Goal: Check status: Check status

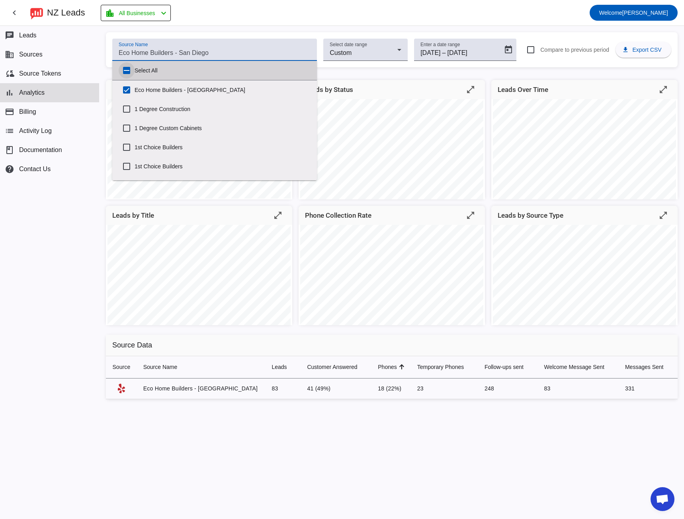
click at [123, 70] on input "Select All" at bounding box center [127, 70] width 16 height 16
checkbox input "true"
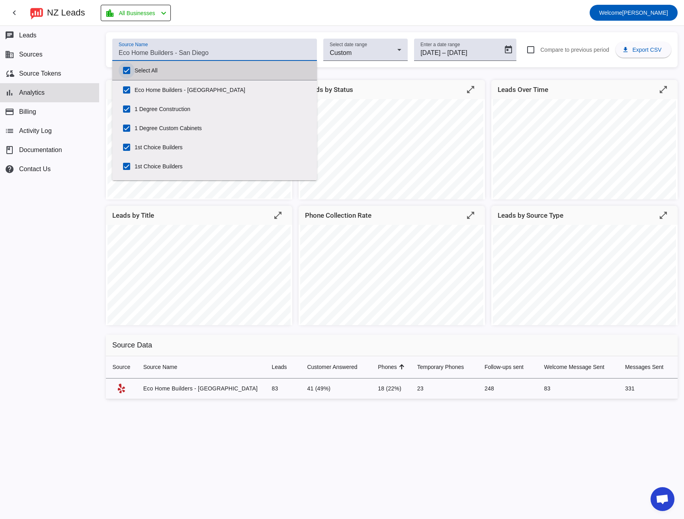
checkbox input "true"
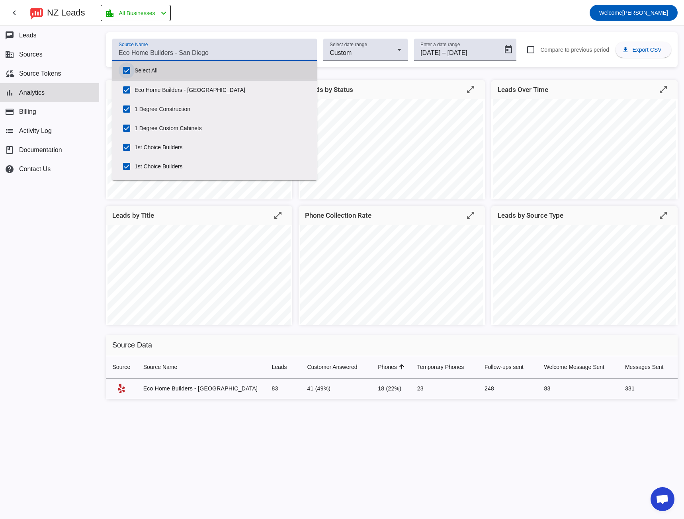
checkbox input "true"
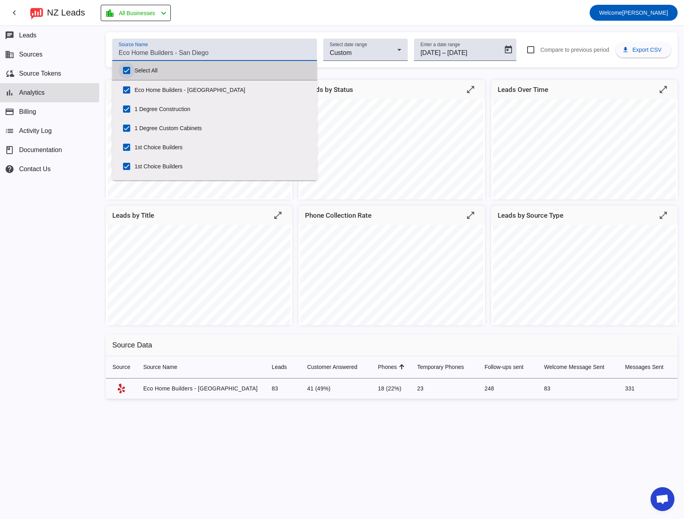
checkbox input "true"
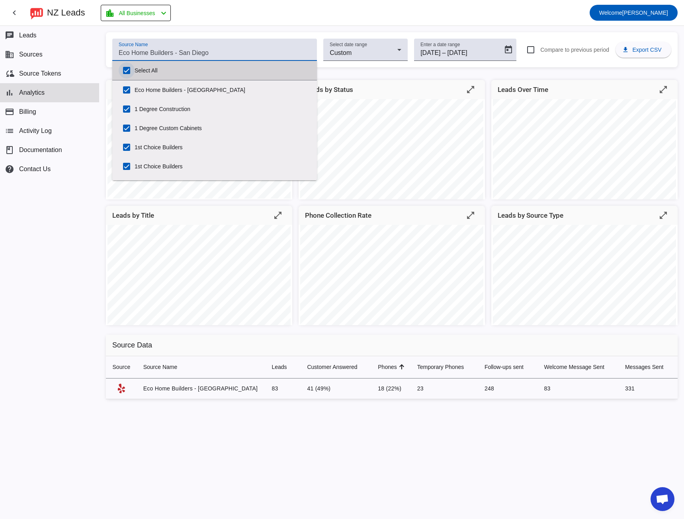
checkbox input "true"
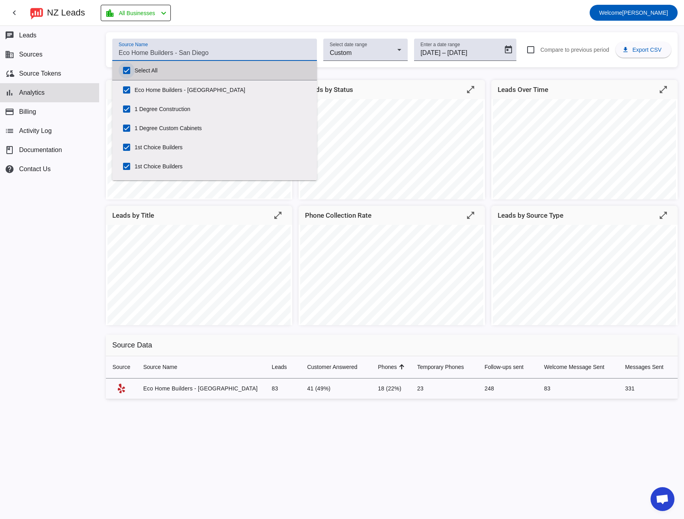
checkbox input "true"
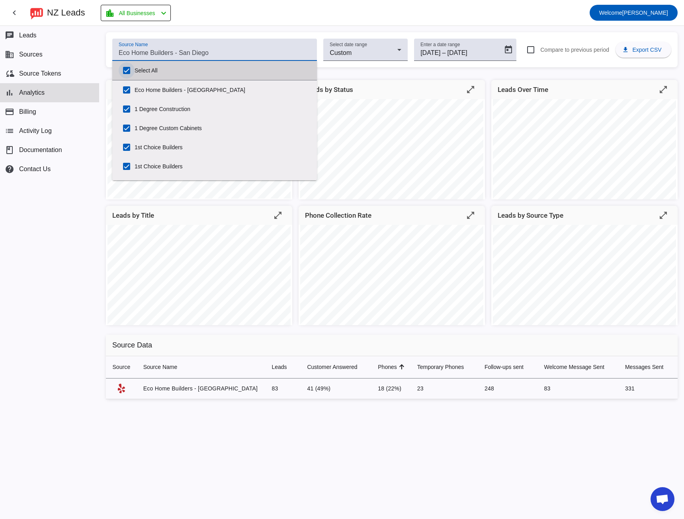
checkbox input "true"
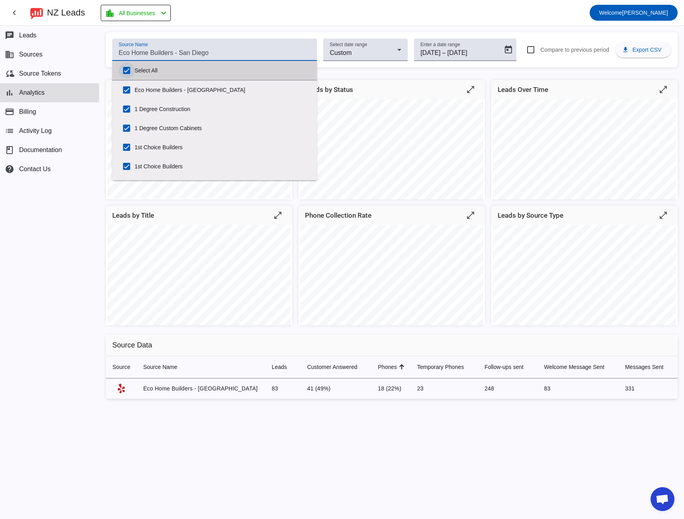
checkbox input "true"
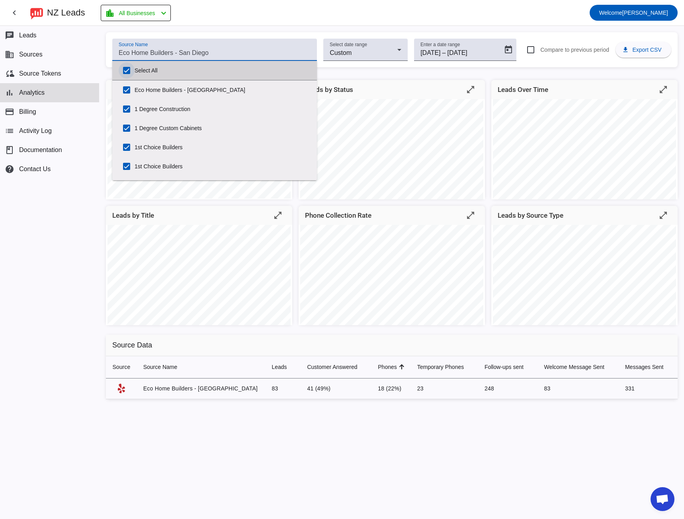
checkbox input "true"
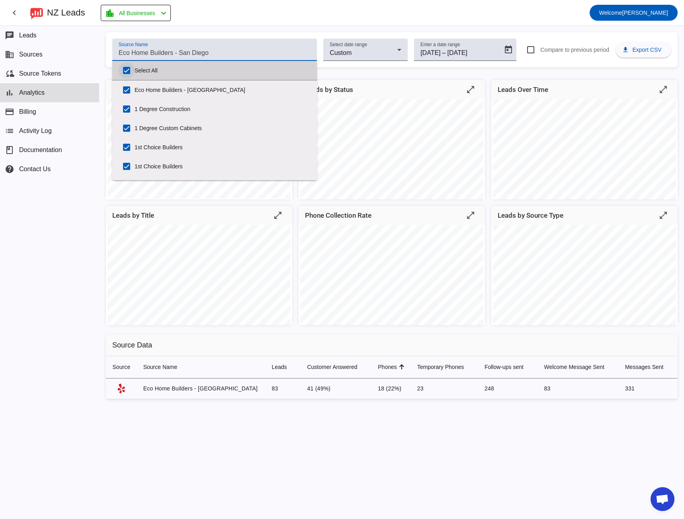
checkbox input "true"
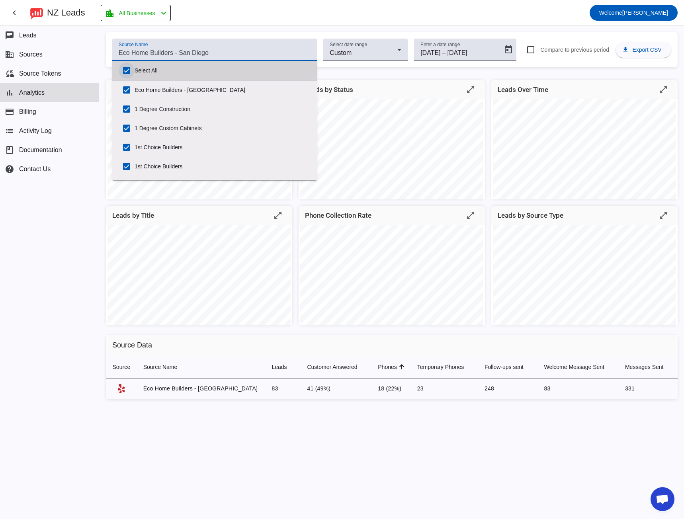
checkbox input "true"
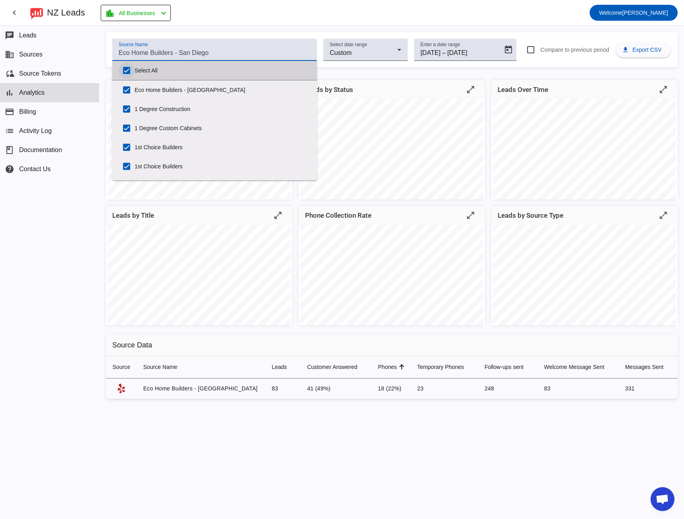
checkbox input "true"
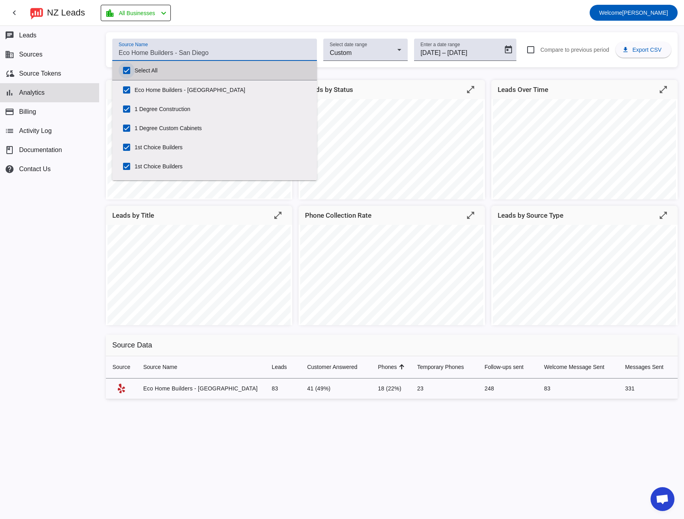
checkbox input "true"
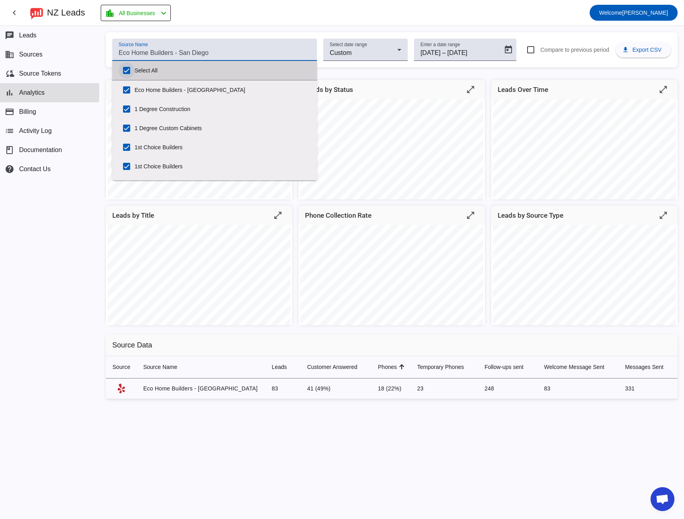
checkbox input "true"
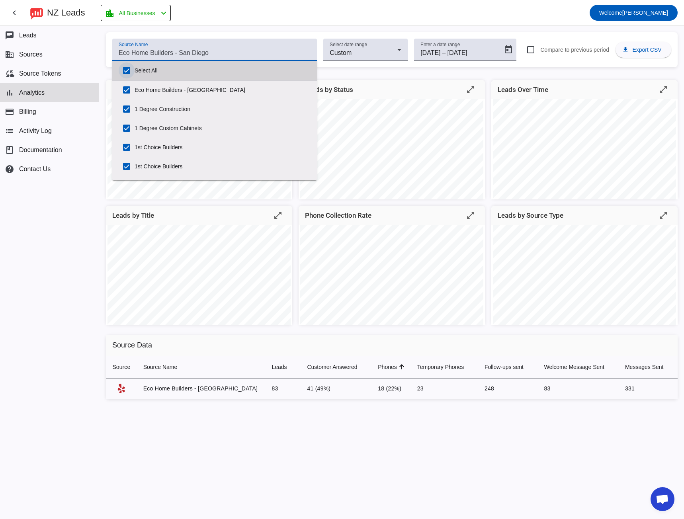
checkbox input "true"
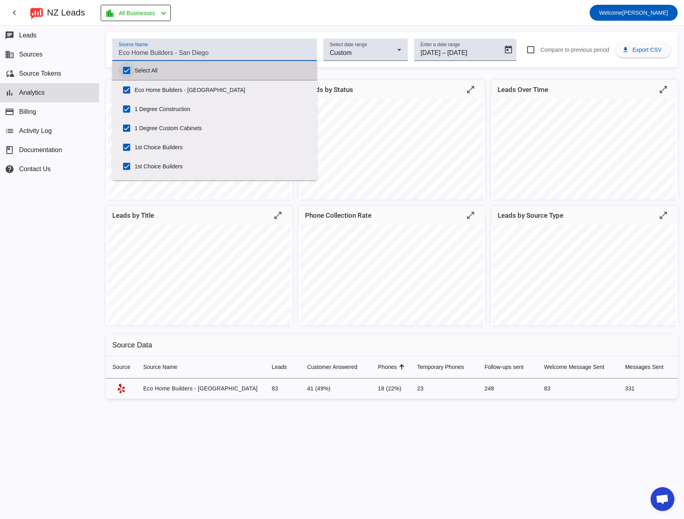
checkbox input "true"
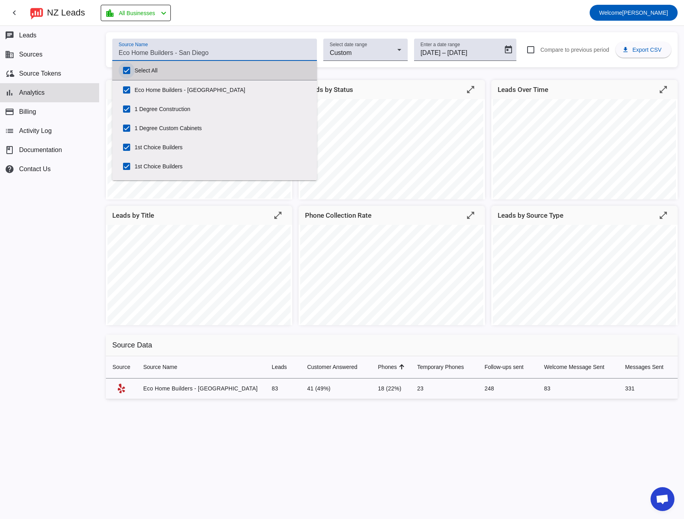
checkbox input "true"
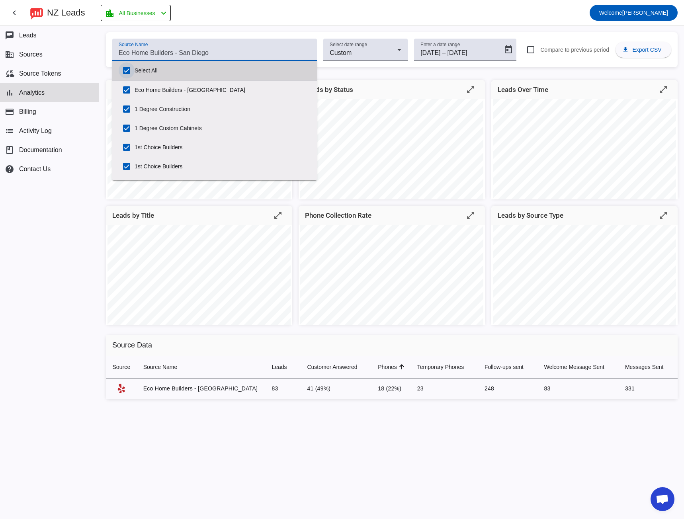
checkbox input "true"
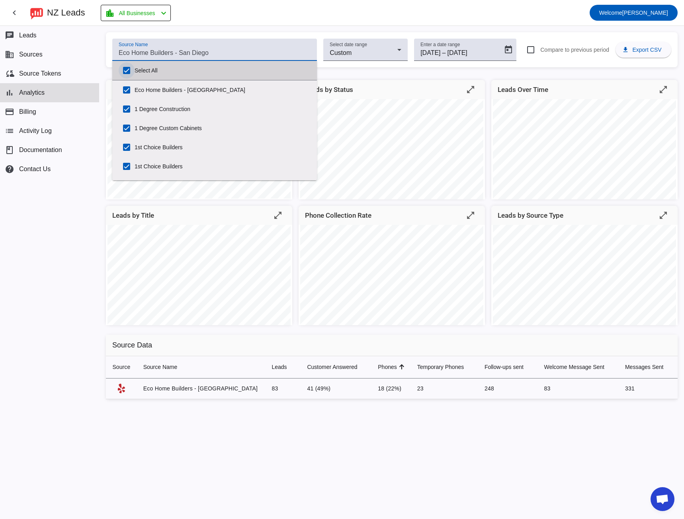
checkbox input "true"
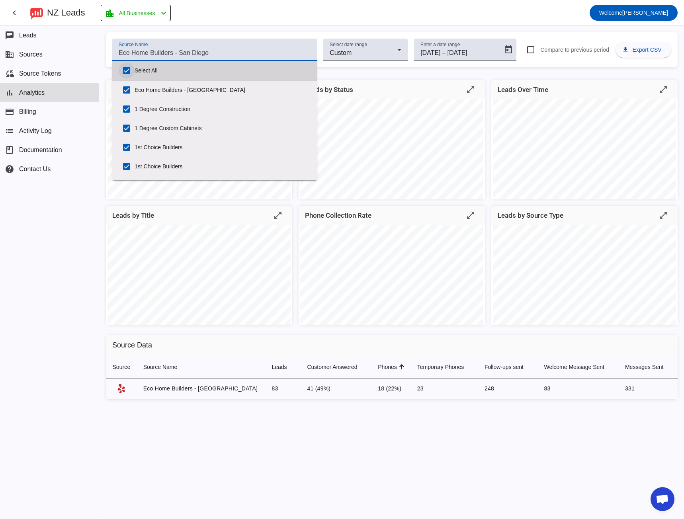
checkbox input "true"
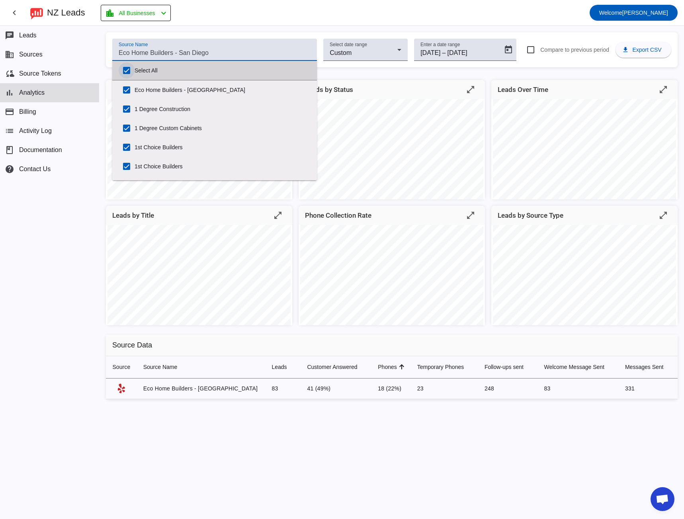
checkbox input "true"
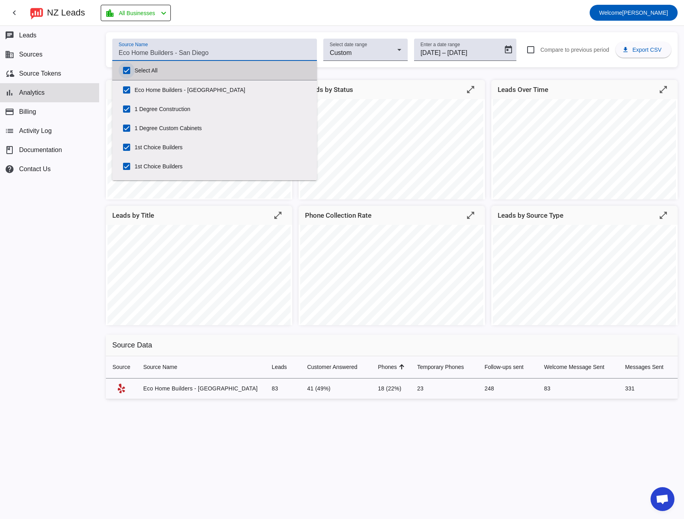
checkbox input "true"
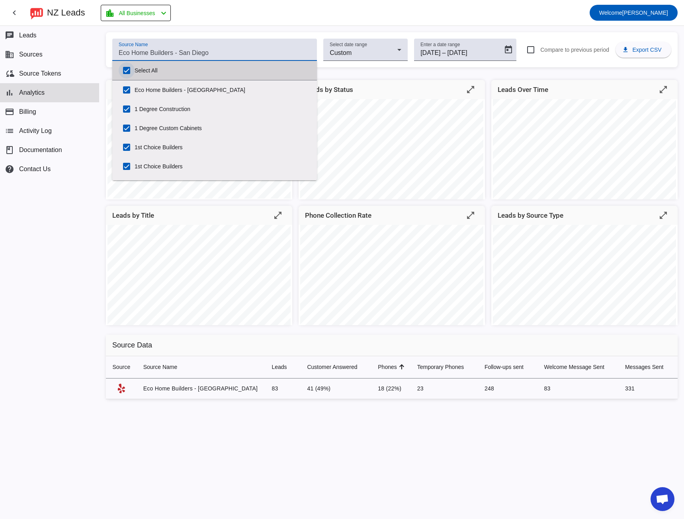
checkbox input "true"
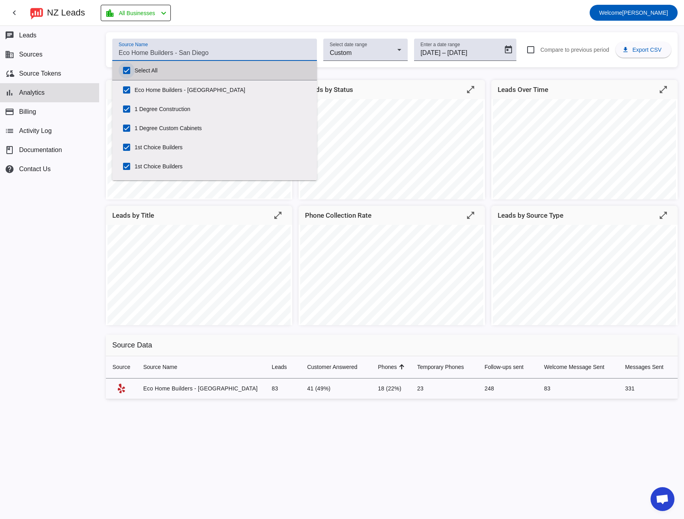
checkbox input "true"
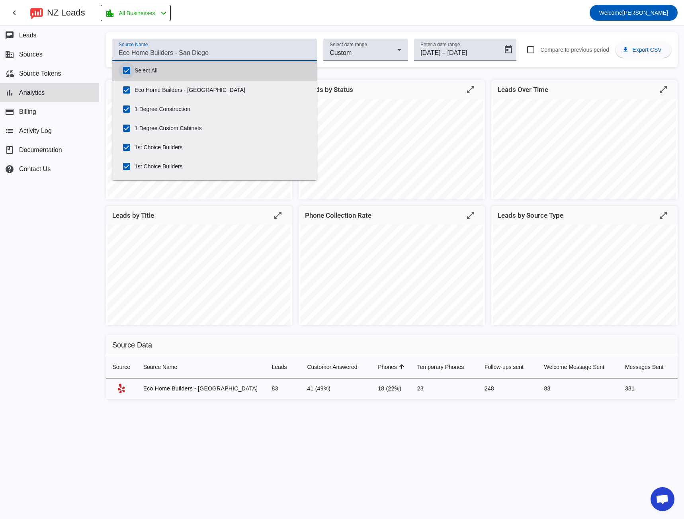
checkbox input "true"
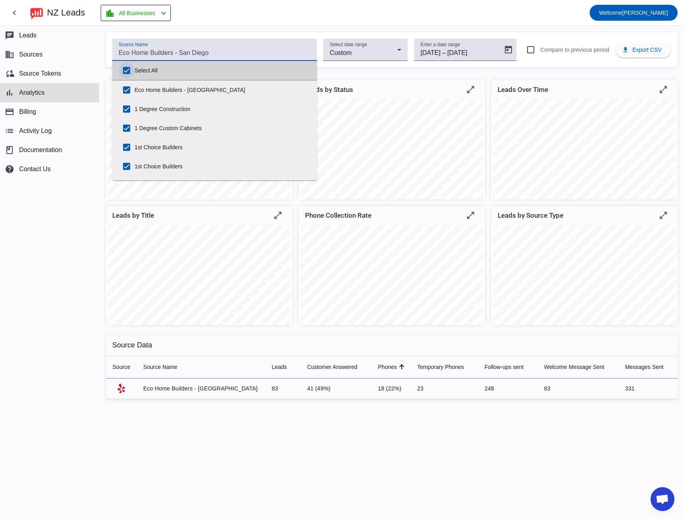
checkbox input "true"
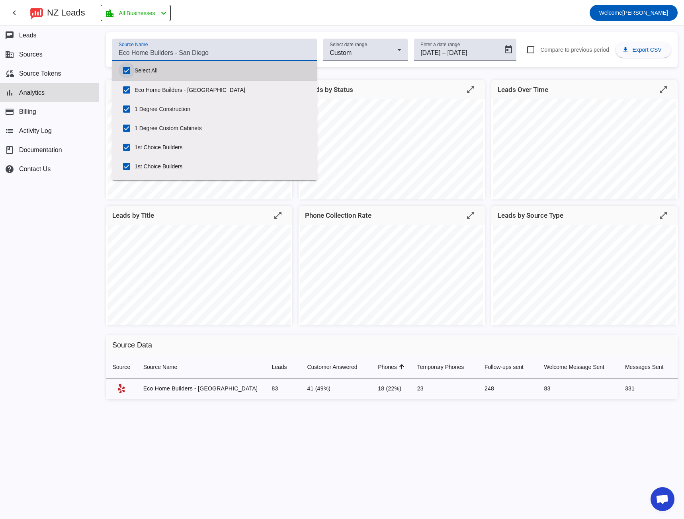
checkbox input "true"
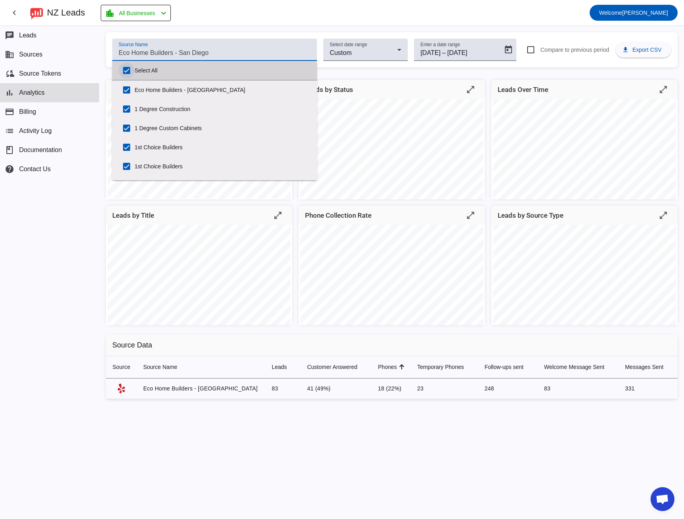
checkbox input "true"
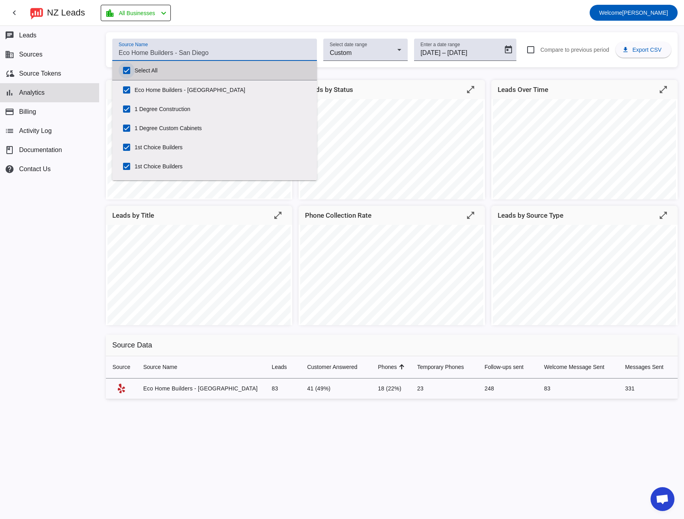
checkbox input "true"
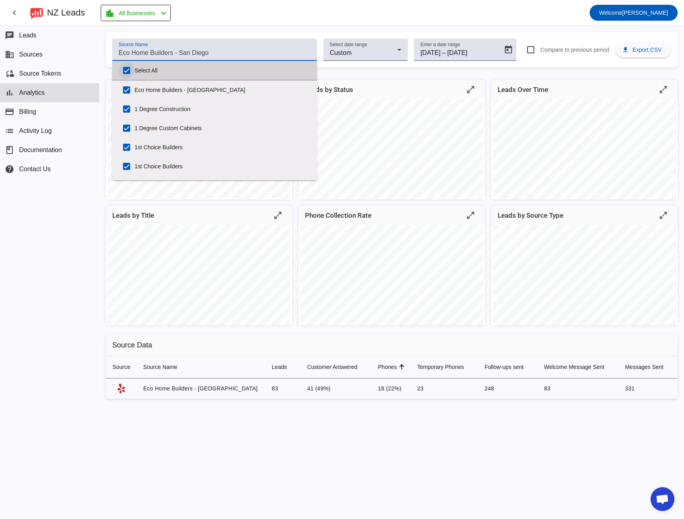
checkbox input "true"
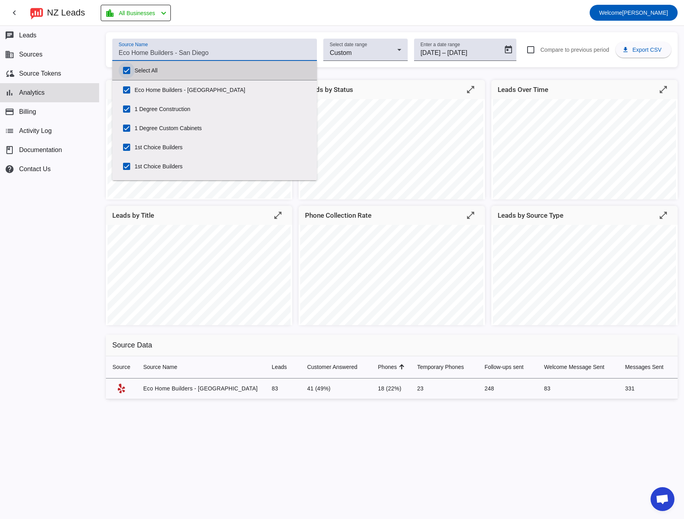
checkbox input "true"
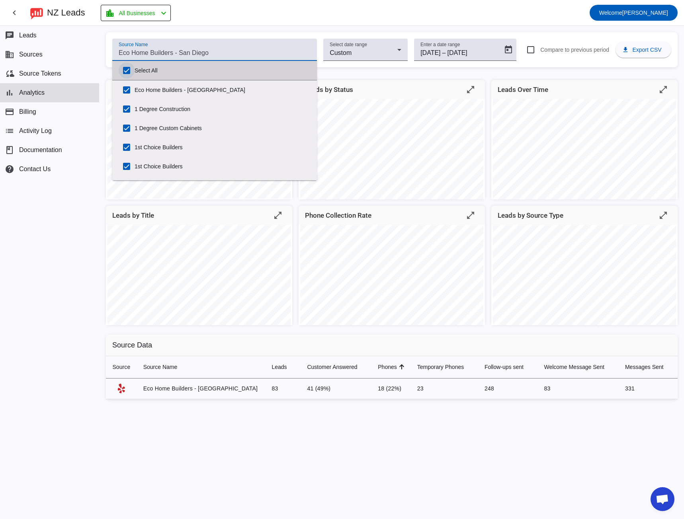
checkbox input "true"
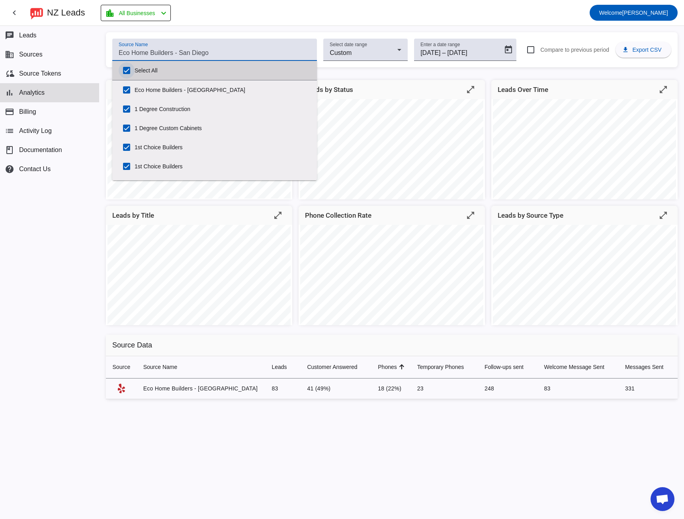
checkbox input "true"
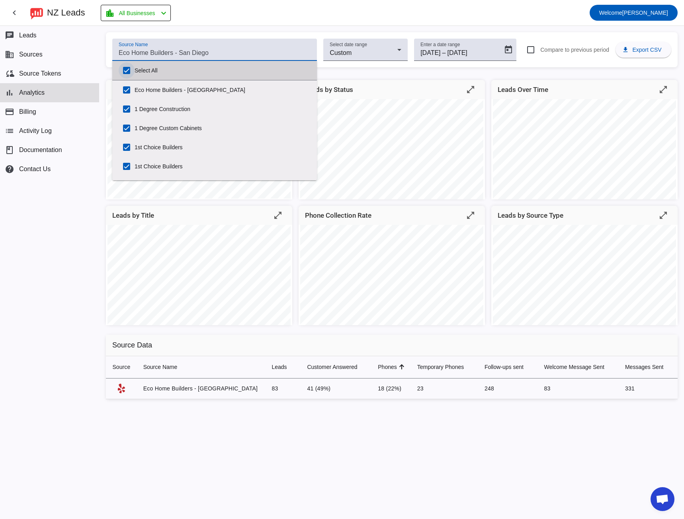
checkbox input "true"
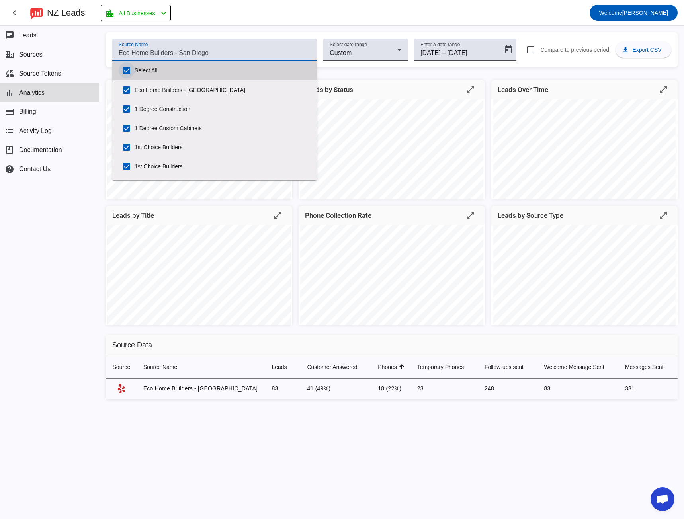
checkbox input "true"
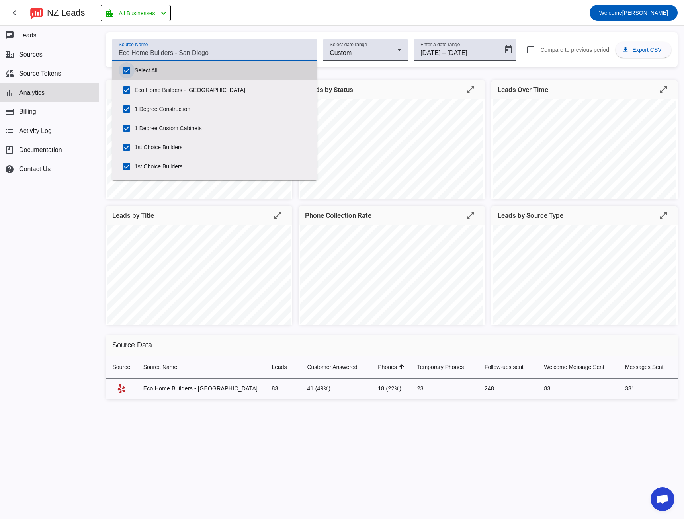
checkbox input "true"
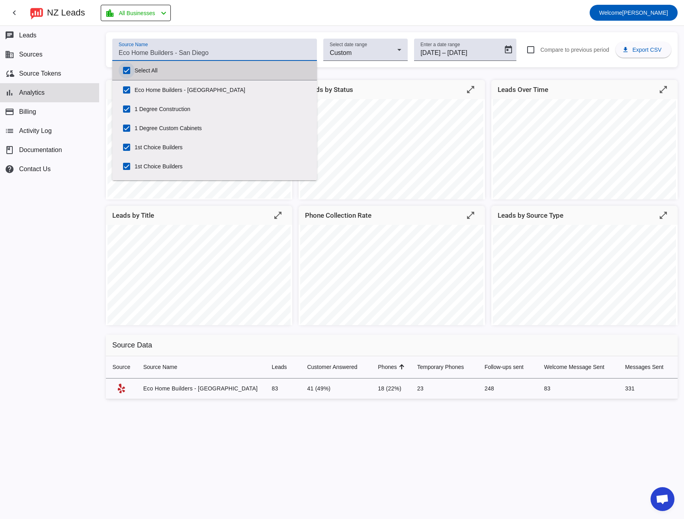
checkbox input "true"
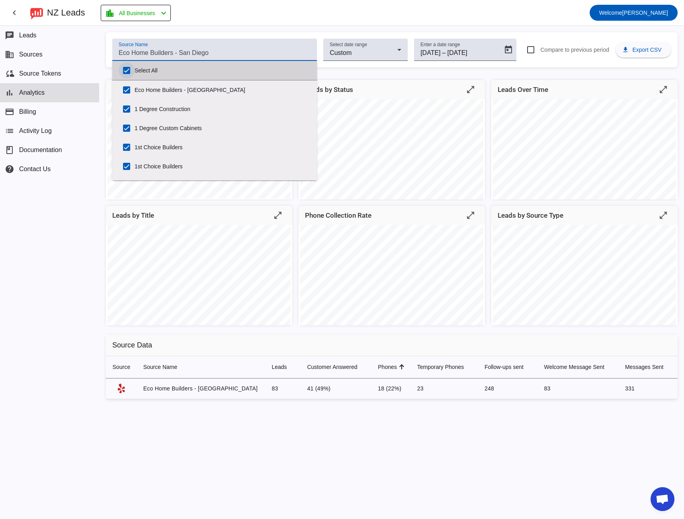
checkbox input "true"
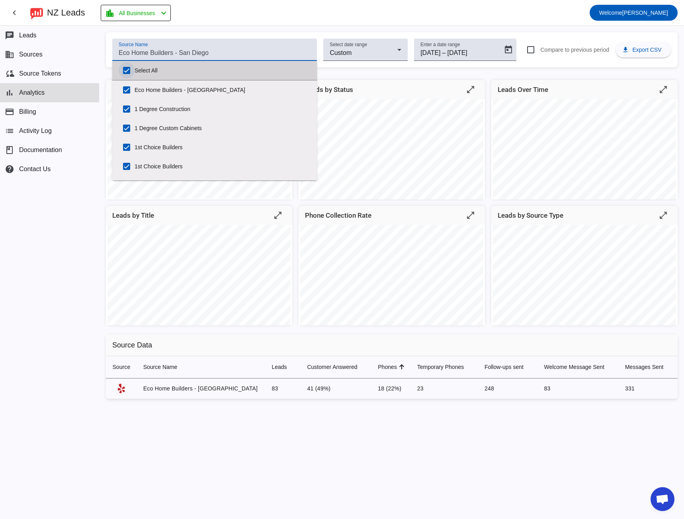
checkbox input "true"
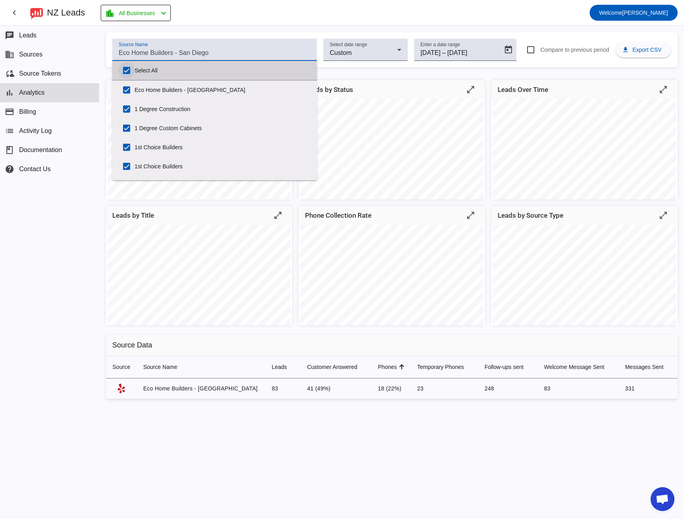
checkbox input "true"
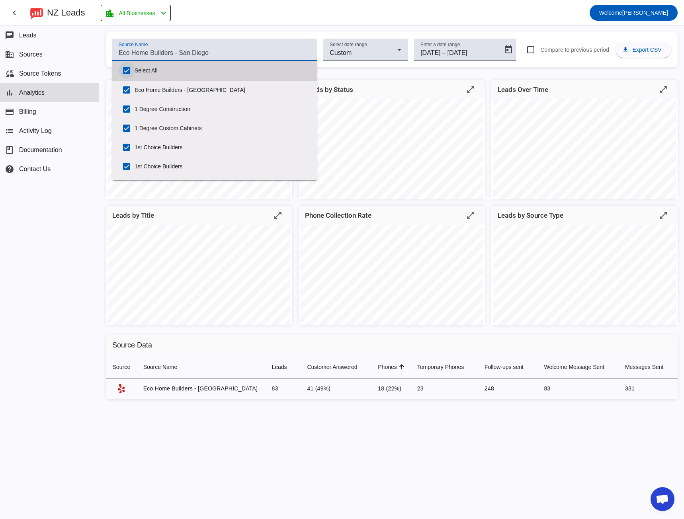
checkbox input "true"
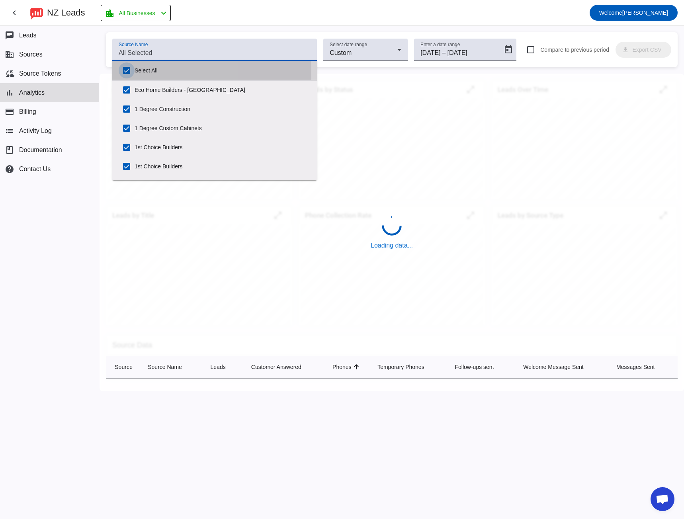
click at [123, 70] on input "Select All" at bounding box center [127, 70] width 16 height 16
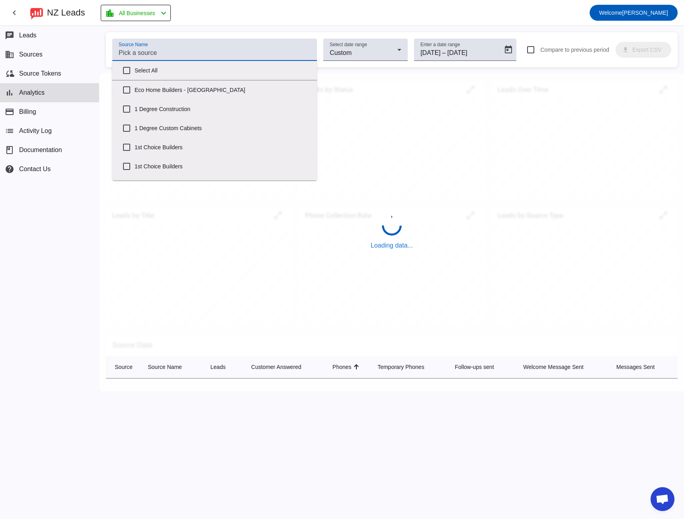
click at [122, 49] on input "Source Name" at bounding box center [215, 53] width 192 height 10
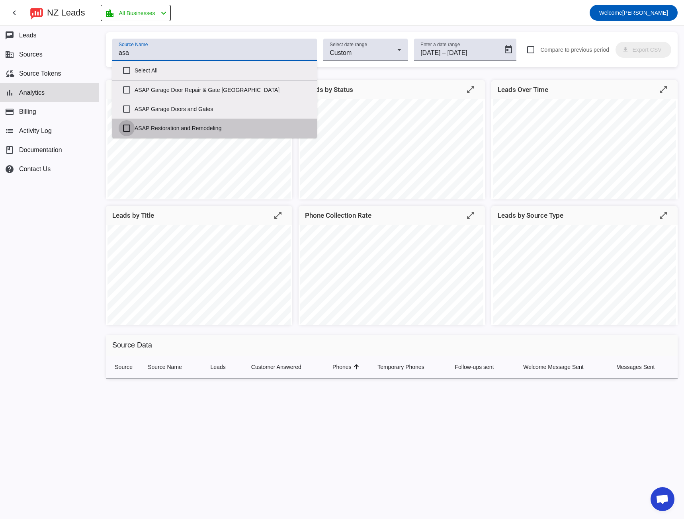
click at [124, 128] on input "ASAP Restoration and Remodeling" at bounding box center [127, 128] width 16 height 16
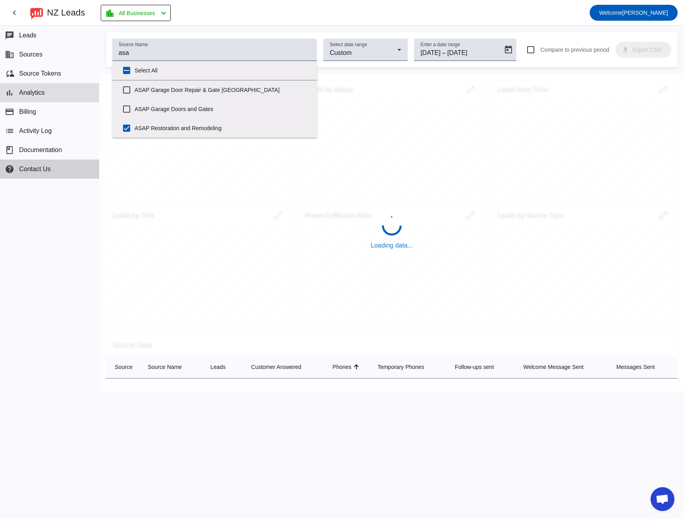
click at [85, 174] on button "help Contact Us" at bounding box center [49, 169] width 99 height 19
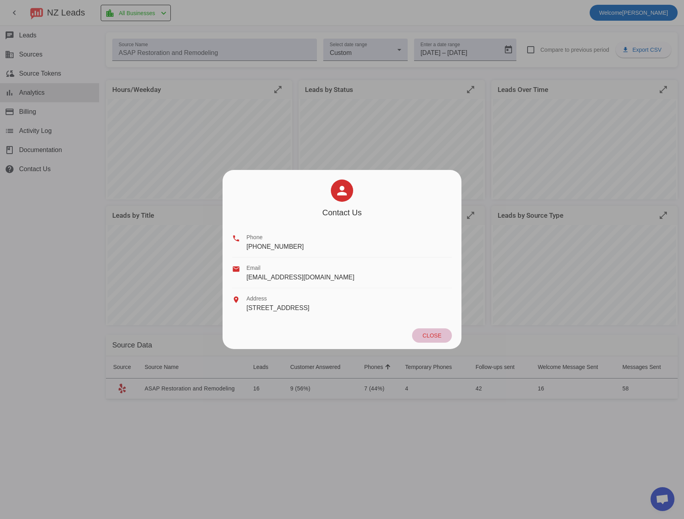
click at [421, 331] on span at bounding box center [432, 335] width 40 height 14
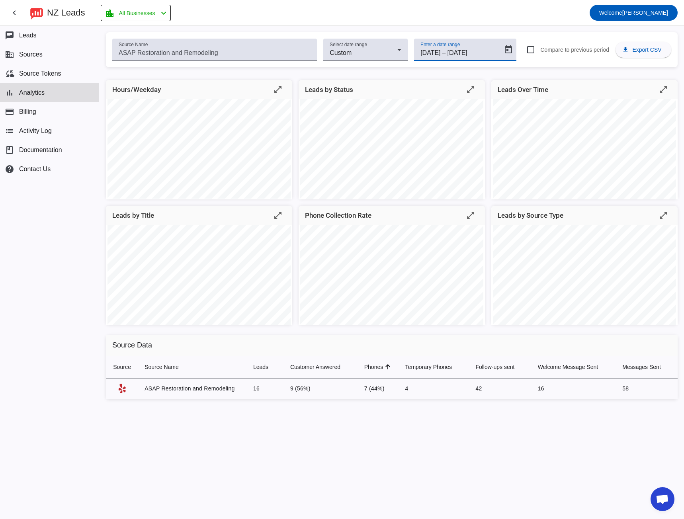
click at [434, 51] on input "[DATE]" at bounding box center [430, 53] width 20 height 10
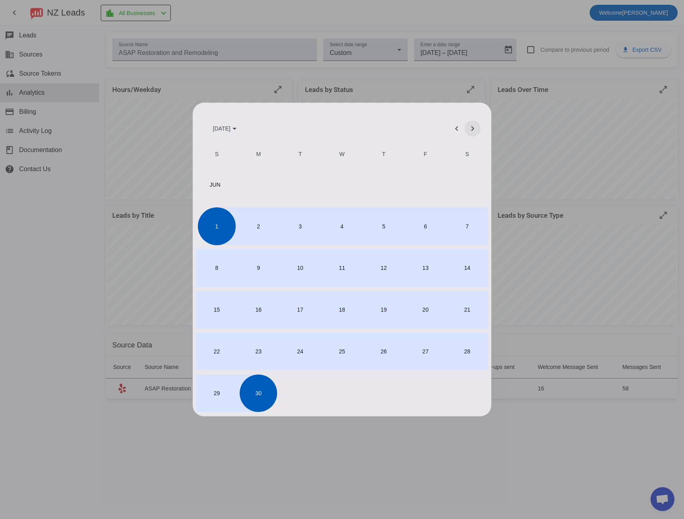
click at [471, 127] on span "Next month" at bounding box center [472, 128] width 19 height 19
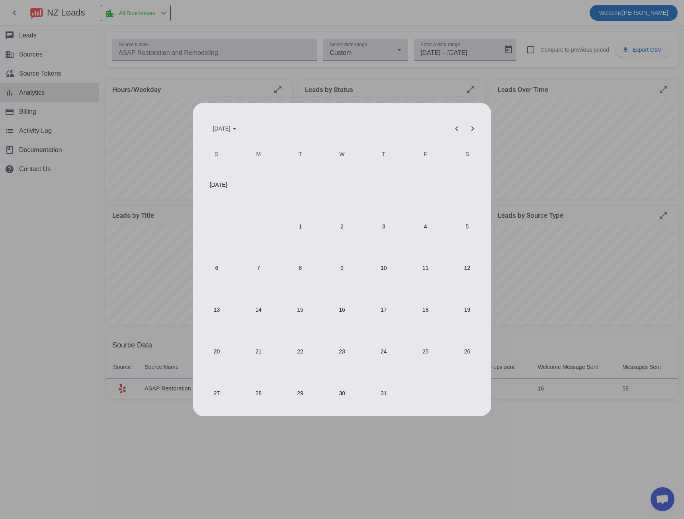
click at [306, 228] on span "1" at bounding box center [299, 225] width 37 height 37
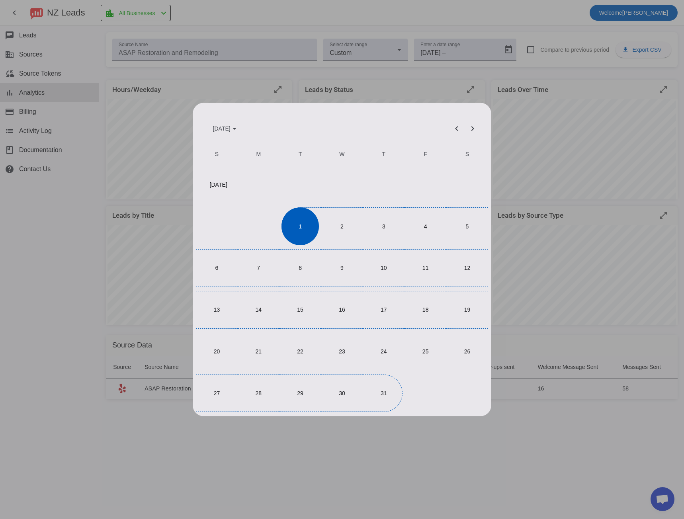
click at [383, 388] on span "31" at bounding box center [383, 392] width 37 height 37
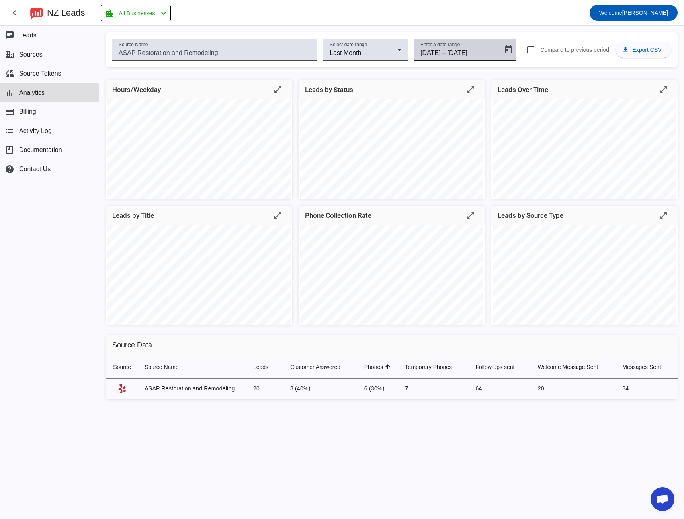
click at [458, 46] on mat-label "Enter a date range" at bounding box center [439, 44] width 39 height 5
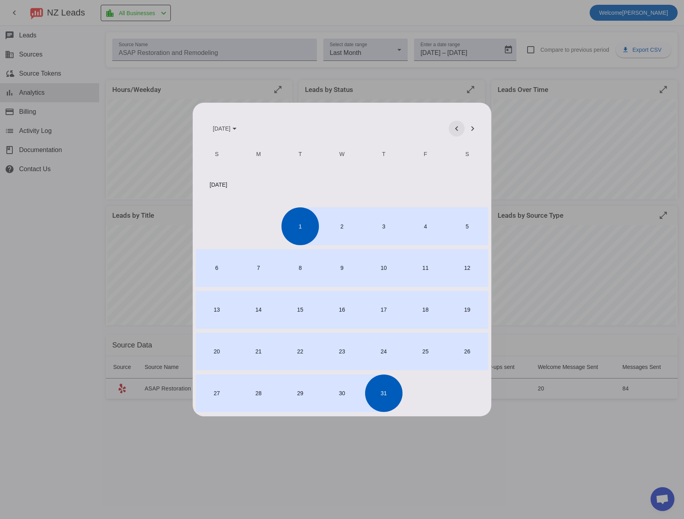
click at [457, 132] on span "Previous month" at bounding box center [456, 128] width 19 height 19
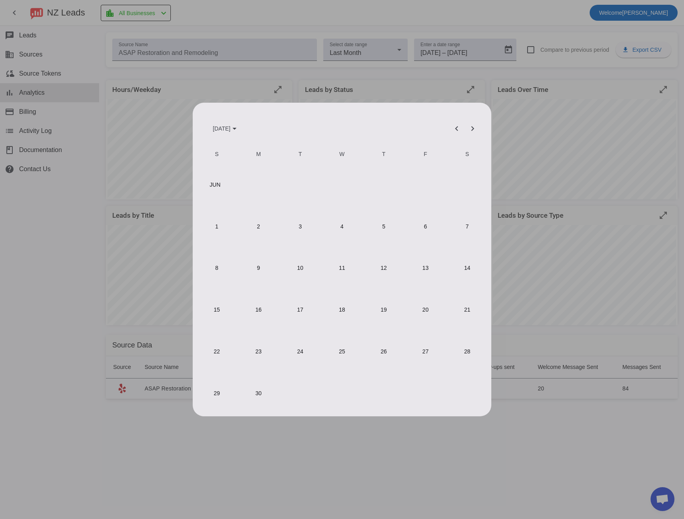
click at [222, 235] on span "1" at bounding box center [216, 225] width 37 height 37
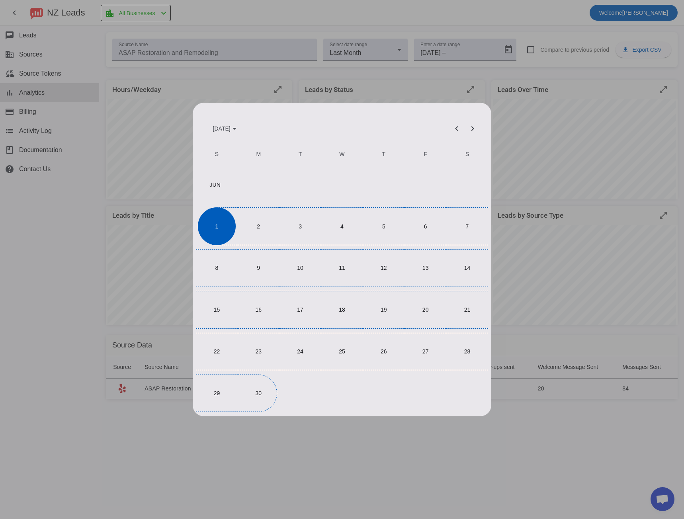
click at [261, 394] on span "30" at bounding box center [258, 392] width 37 height 37
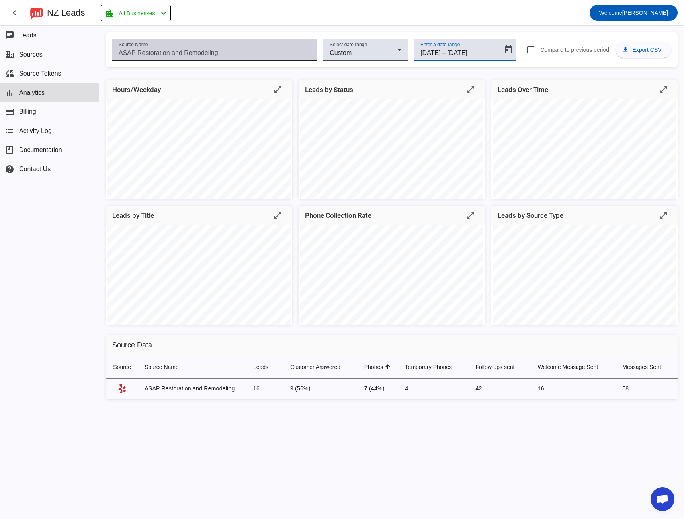
click at [129, 48] on div "Source Name" at bounding box center [215, 50] width 192 height 22
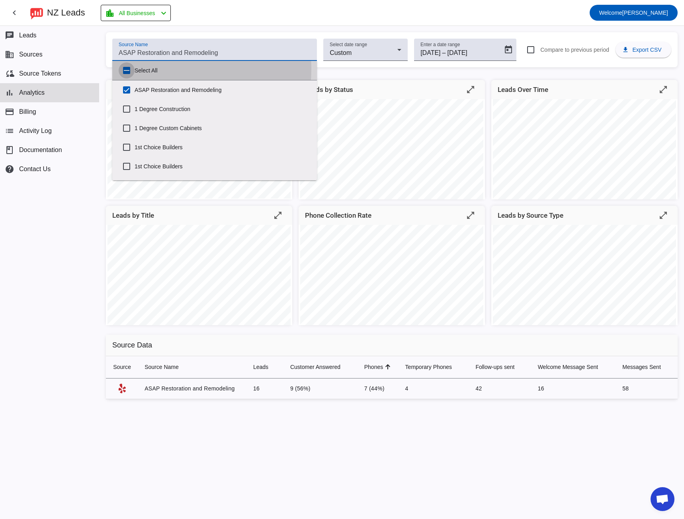
click at [129, 68] on input "Select All" at bounding box center [127, 70] width 16 height 16
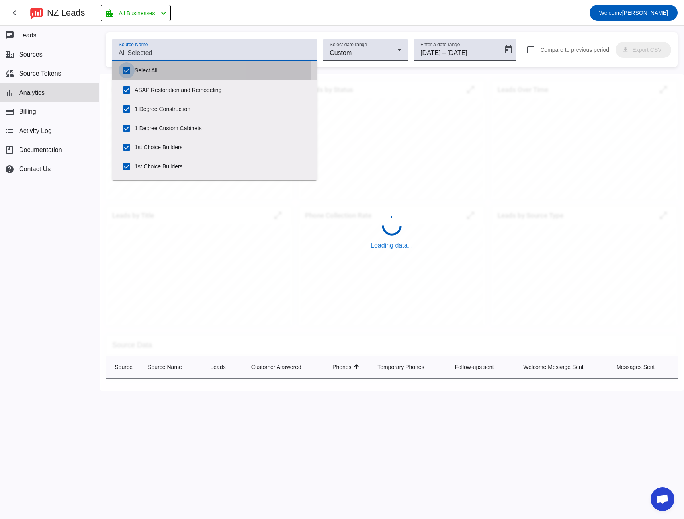
click at [127, 72] on input "Select All" at bounding box center [127, 70] width 16 height 16
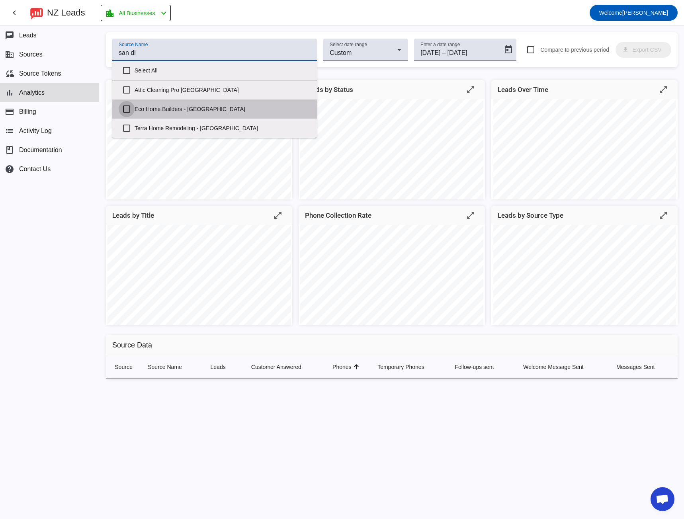
click at [127, 111] on input "Eco Home Builders - [GEOGRAPHIC_DATA]" at bounding box center [127, 109] width 16 height 16
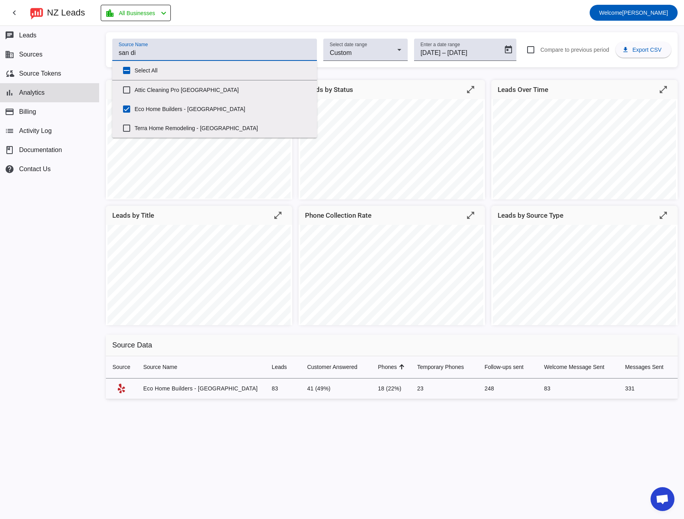
click at [202, 27] on div "Source Name san di Select date range Custom Enter a date range [DATE] [DATE] – …" at bounding box center [391, 272] width 584 height 493
